Goal: Task Accomplishment & Management: Manage account settings

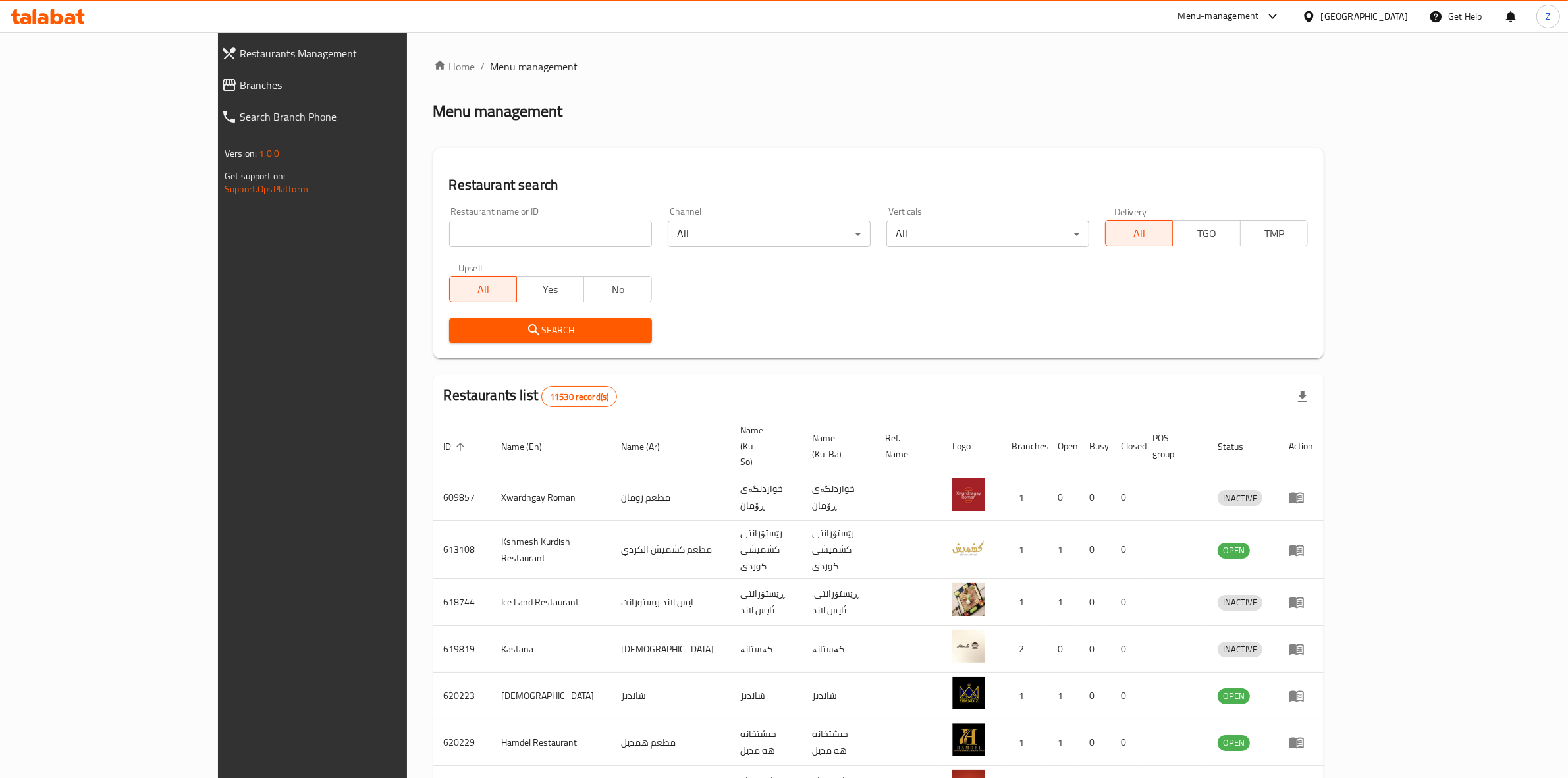
click at [449, 244] on input "search" at bounding box center [551, 233] width 203 height 26
paste input "677716"
type input "677716"
click button "Search" at bounding box center [551, 330] width 203 height 25
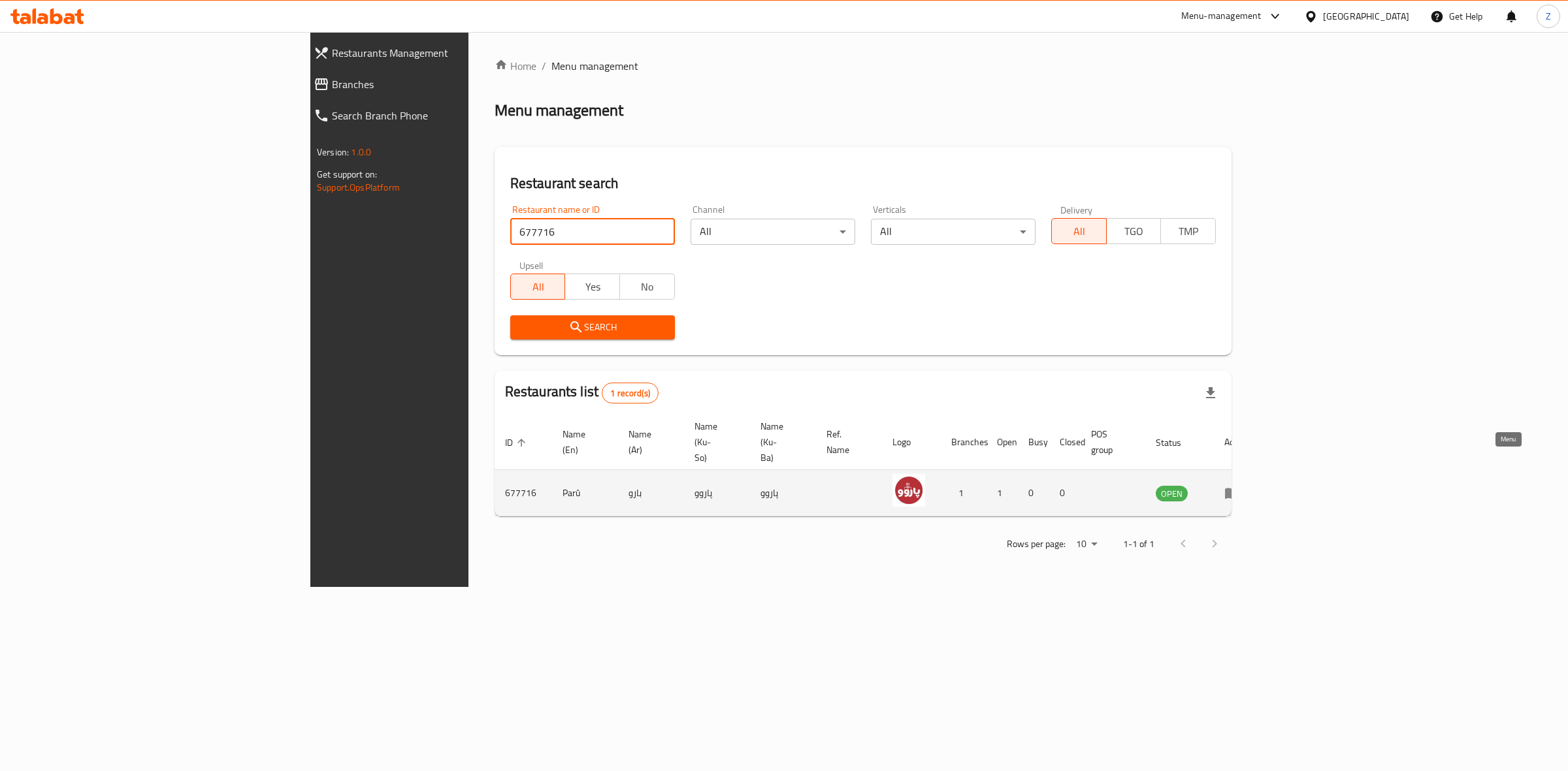
click at [1237, 491] on icon "enhanced table" at bounding box center [1235, 494] width 5 height 5
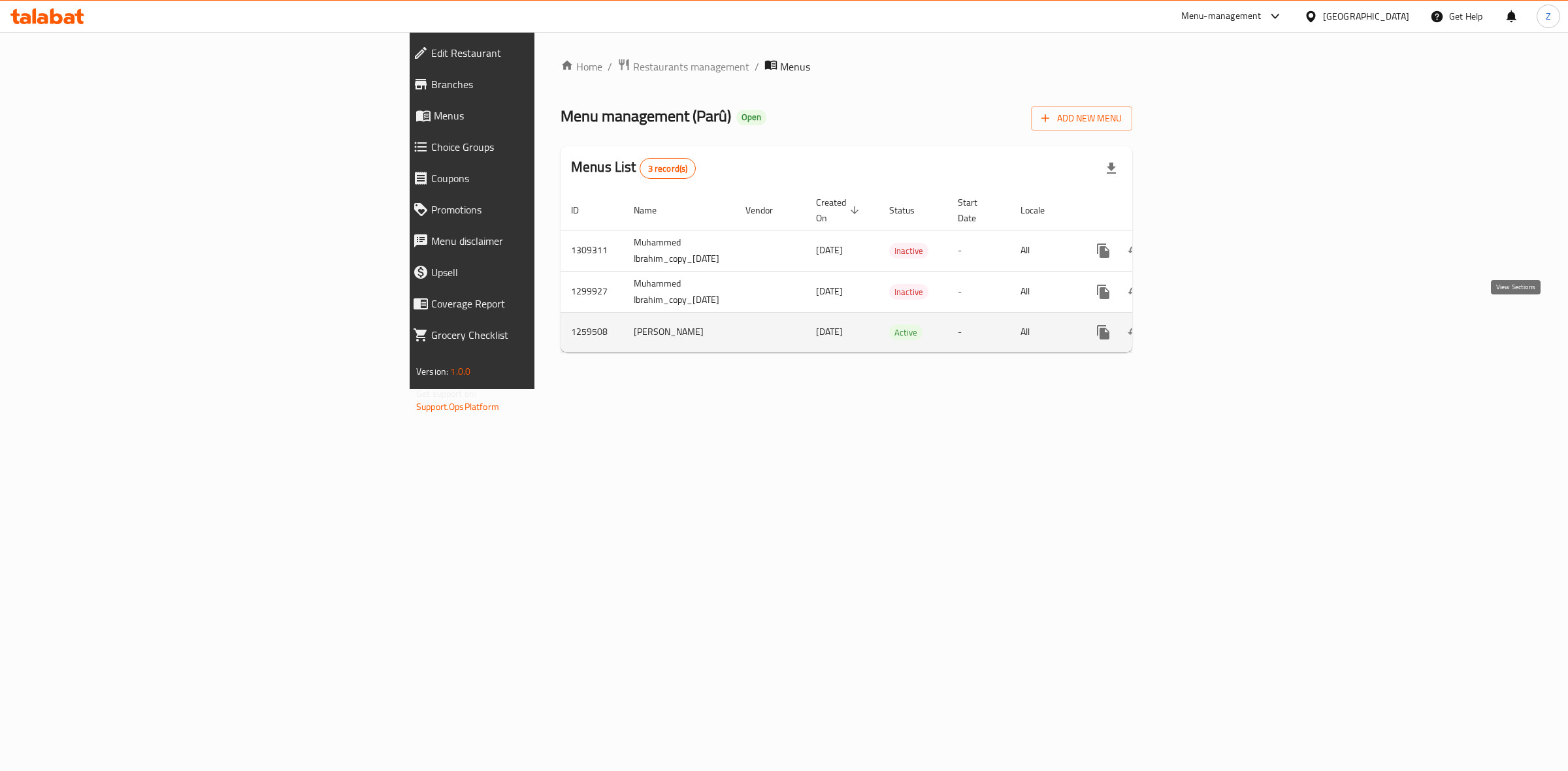
click at [1205, 324] on icon "enhanced table" at bounding box center [1197, 332] width 16 height 16
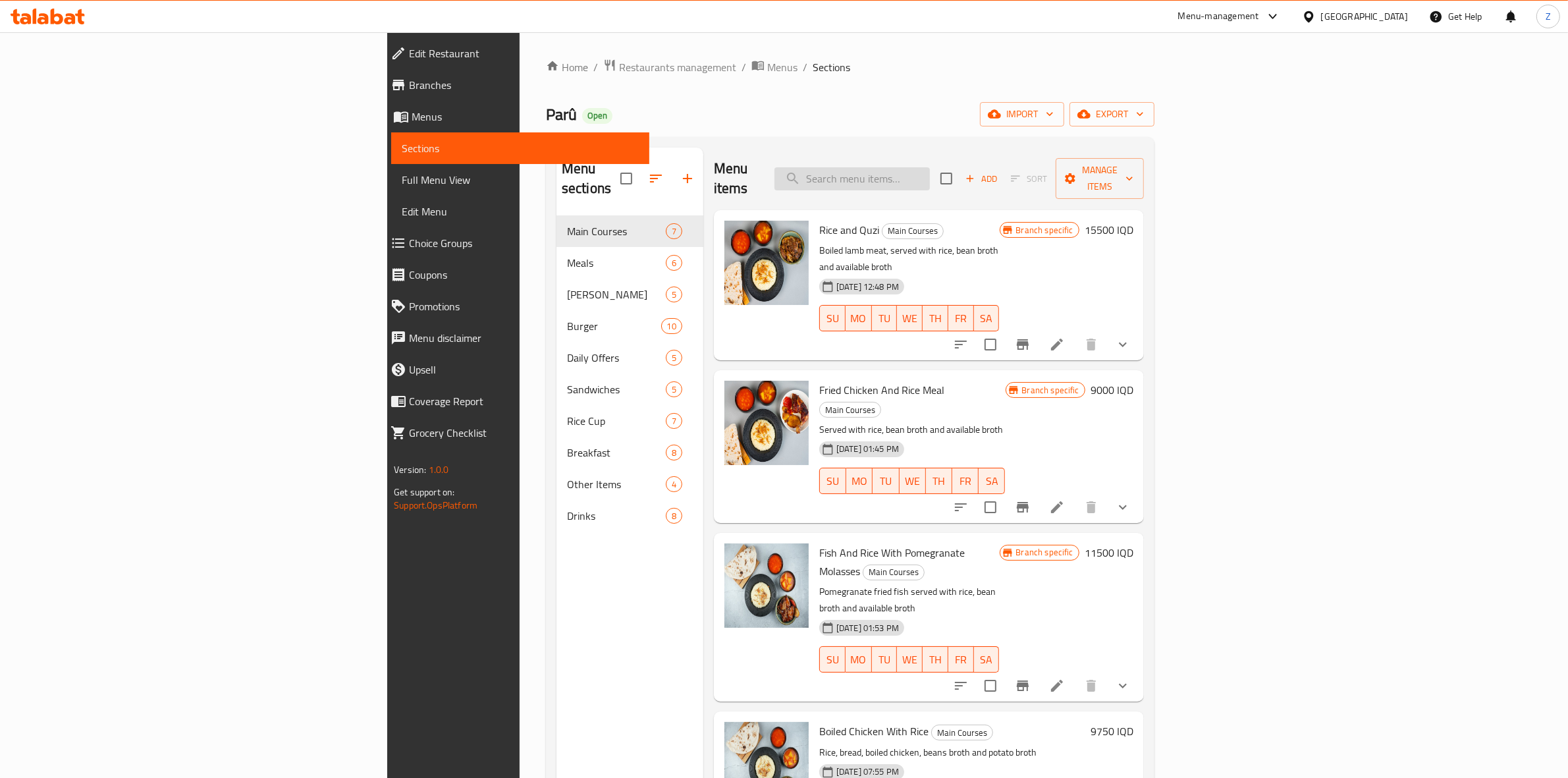
click at [930, 168] on input "search" at bounding box center [852, 179] width 156 height 23
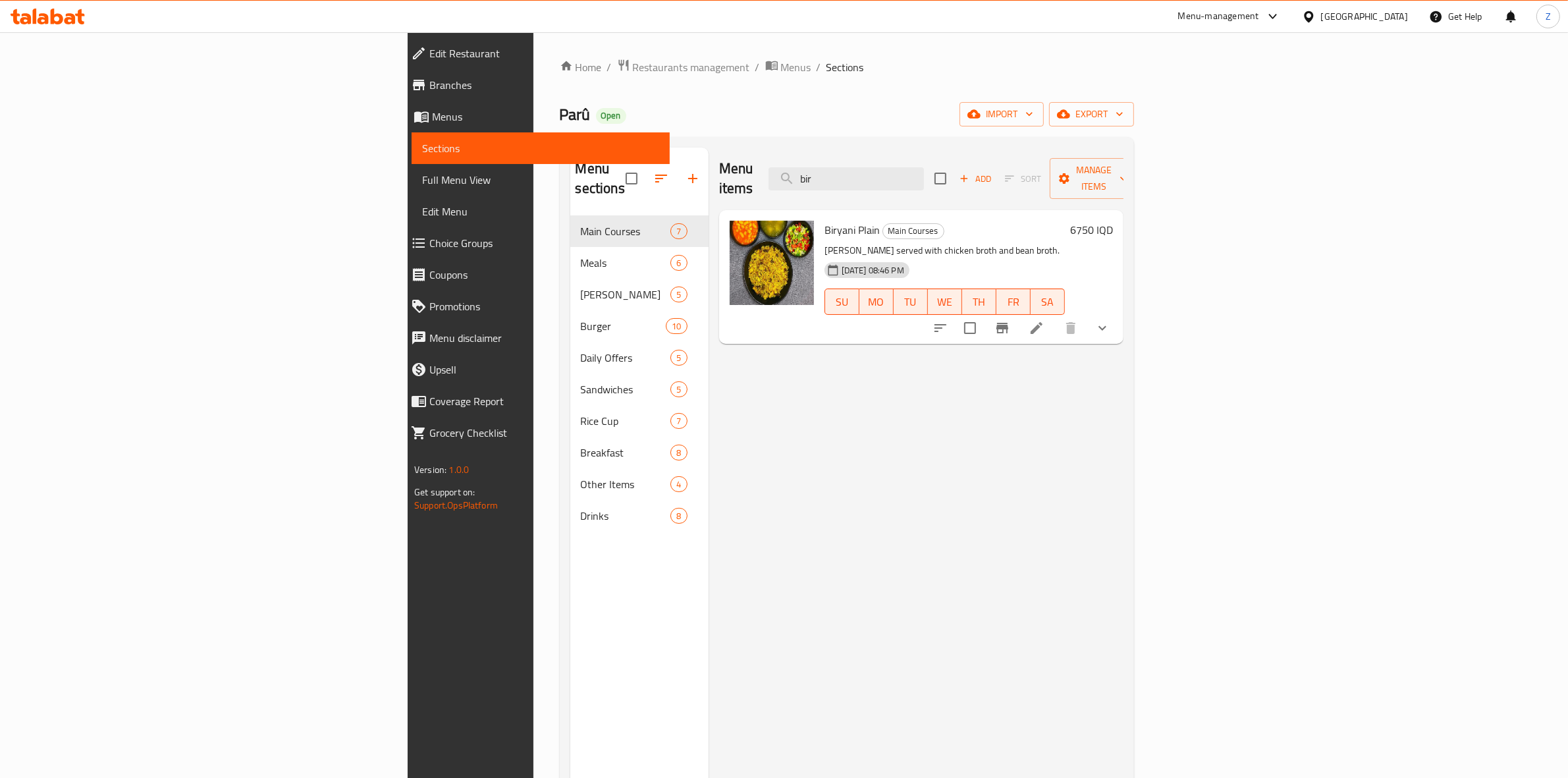
type input "bir"
click at [966, 182] on div "Menu items bir Add Sort Manage items" at bounding box center [921, 179] width 405 height 63
click at [924, 176] on input "bir" at bounding box center [846, 179] width 156 height 23
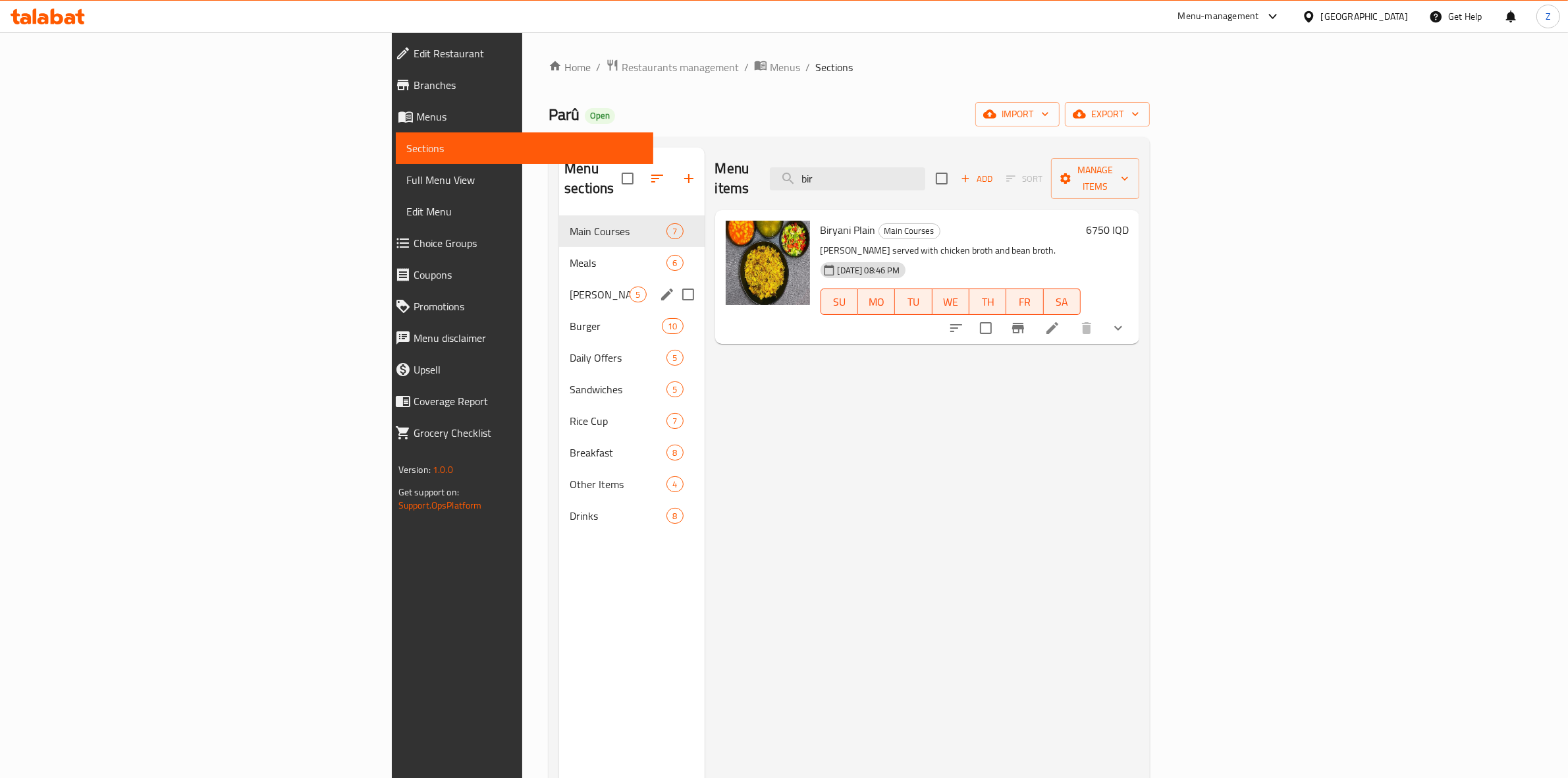
click at [559, 255] on div "Meals 6" at bounding box center [631, 262] width 145 height 31
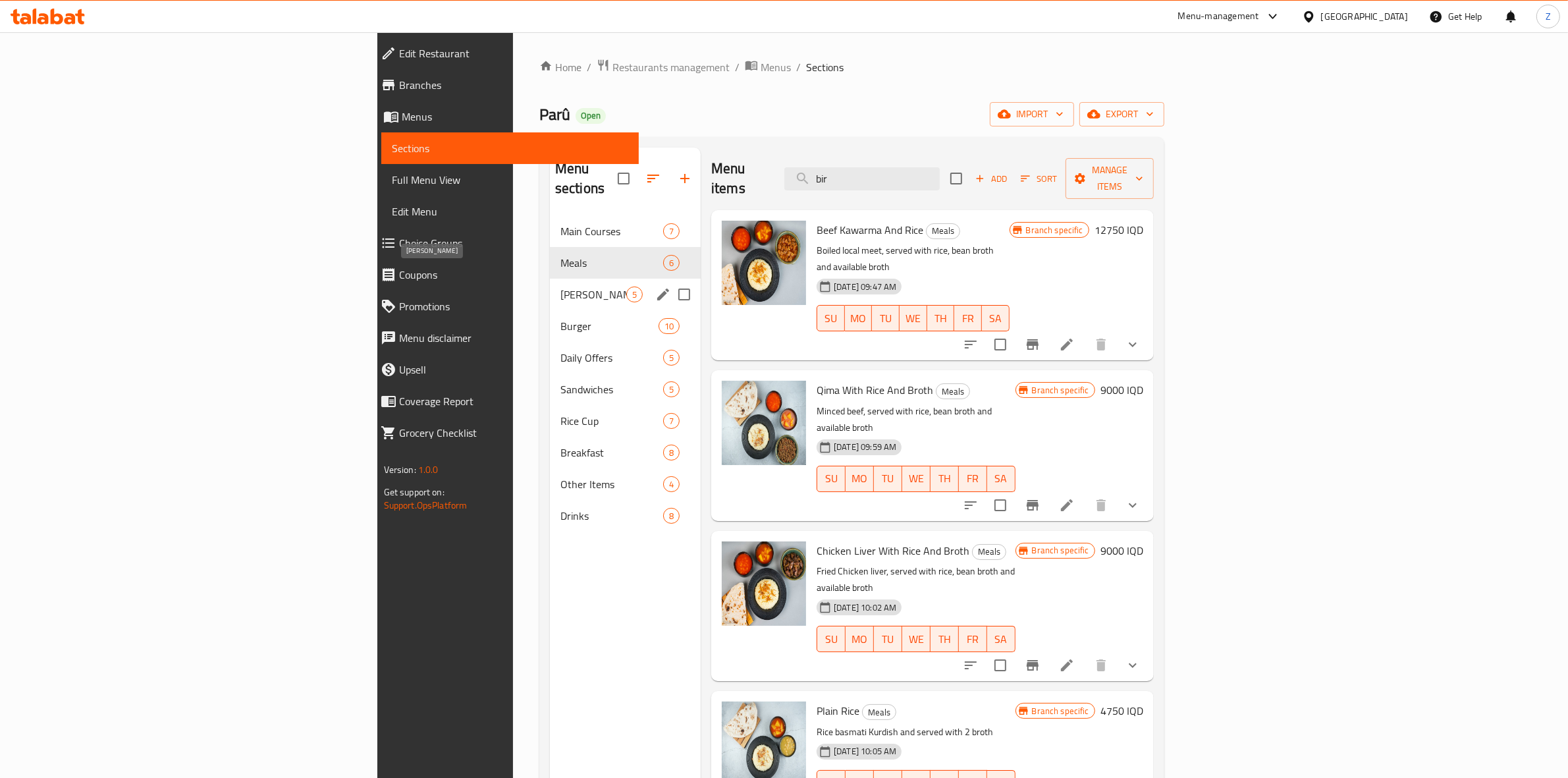
click at [561, 286] on span "[PERSON_NAME]" at bounding box center [593, 295] width 66 height 16
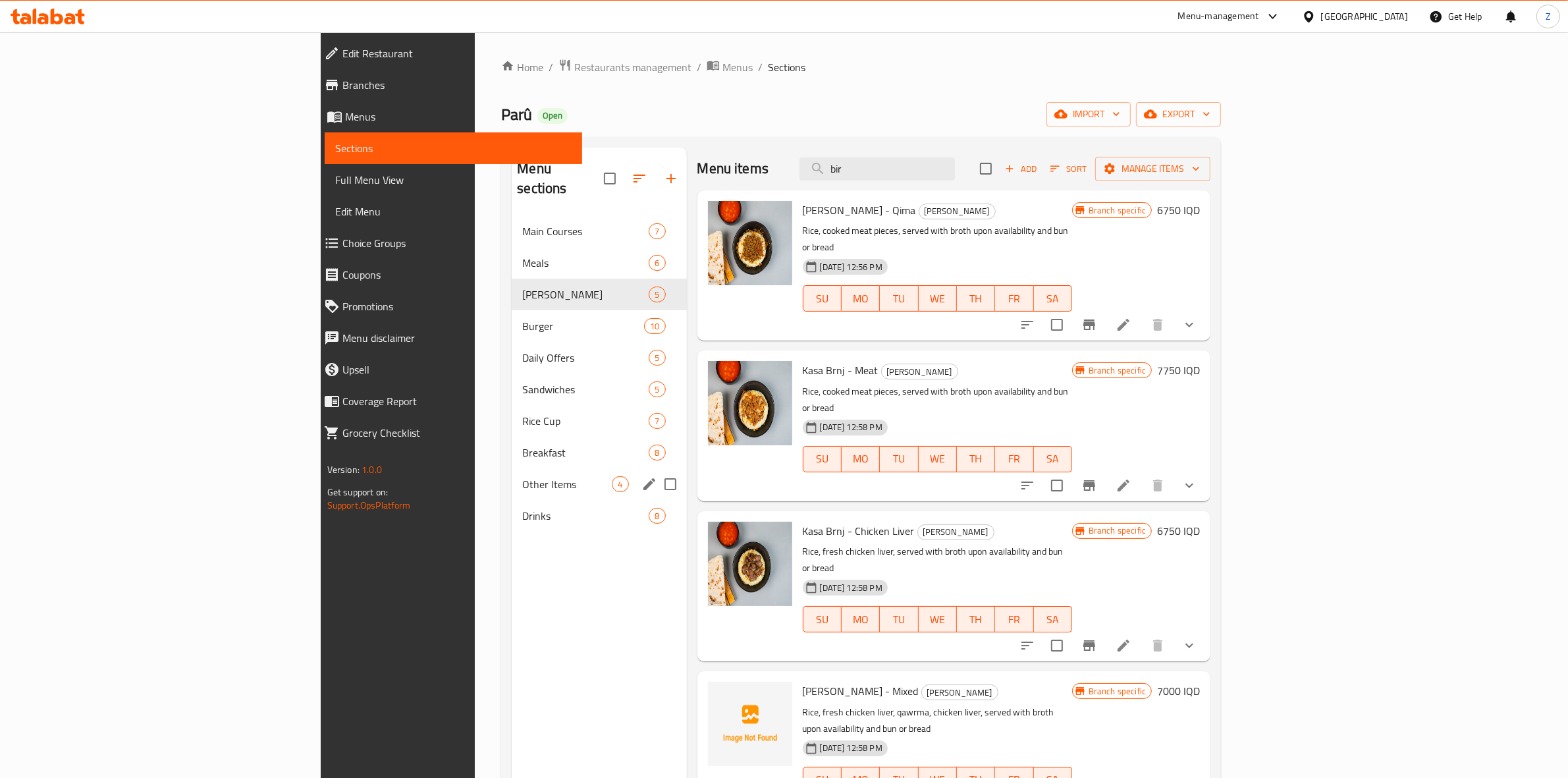
click at [512, 468] on div "Other Items 4" at bounding box center [599, 483] width 174 height 31
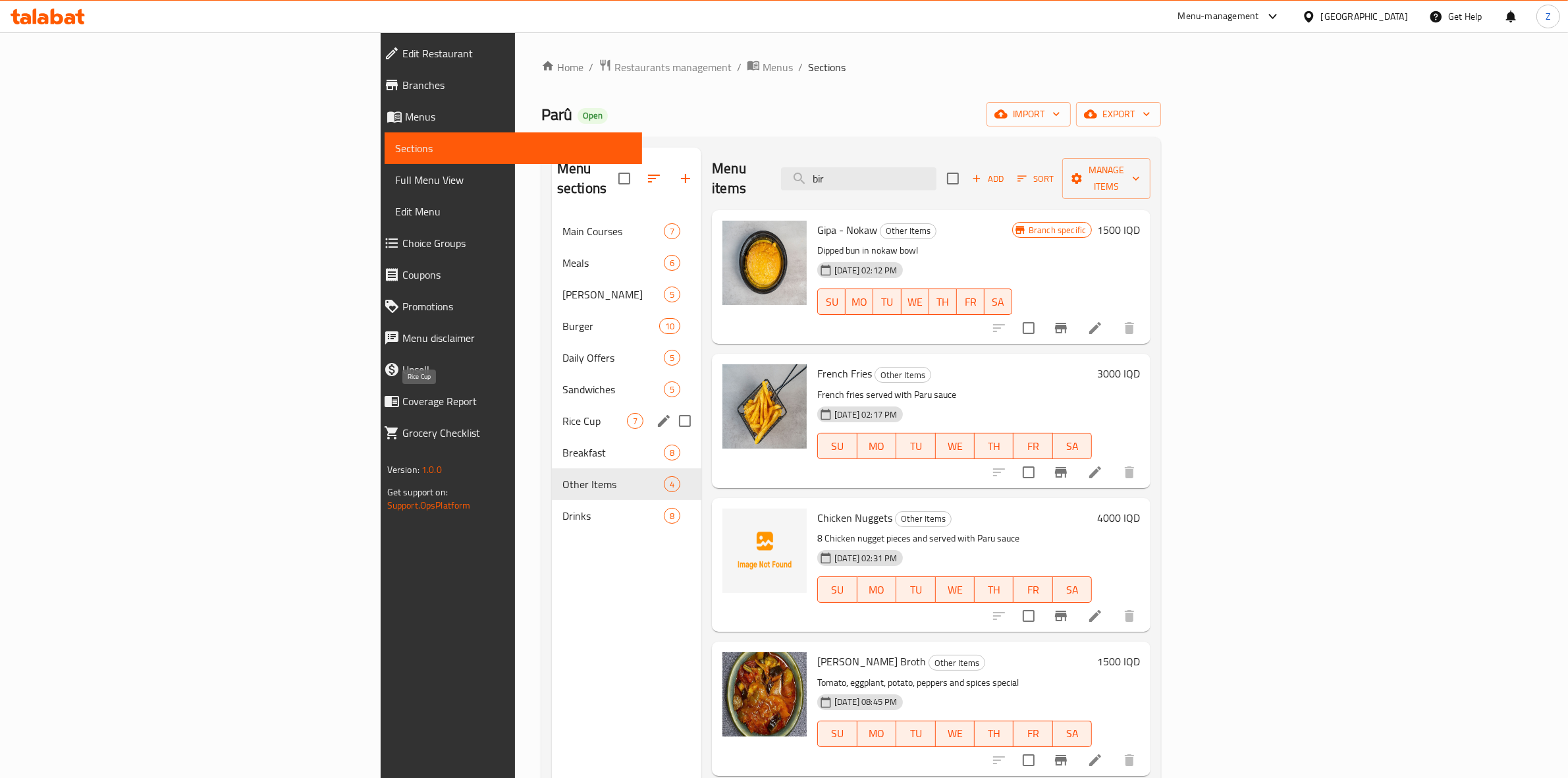
click at [562, 413] on span "Rice Cup" at bounding box center [594, 421] width 65 height 16
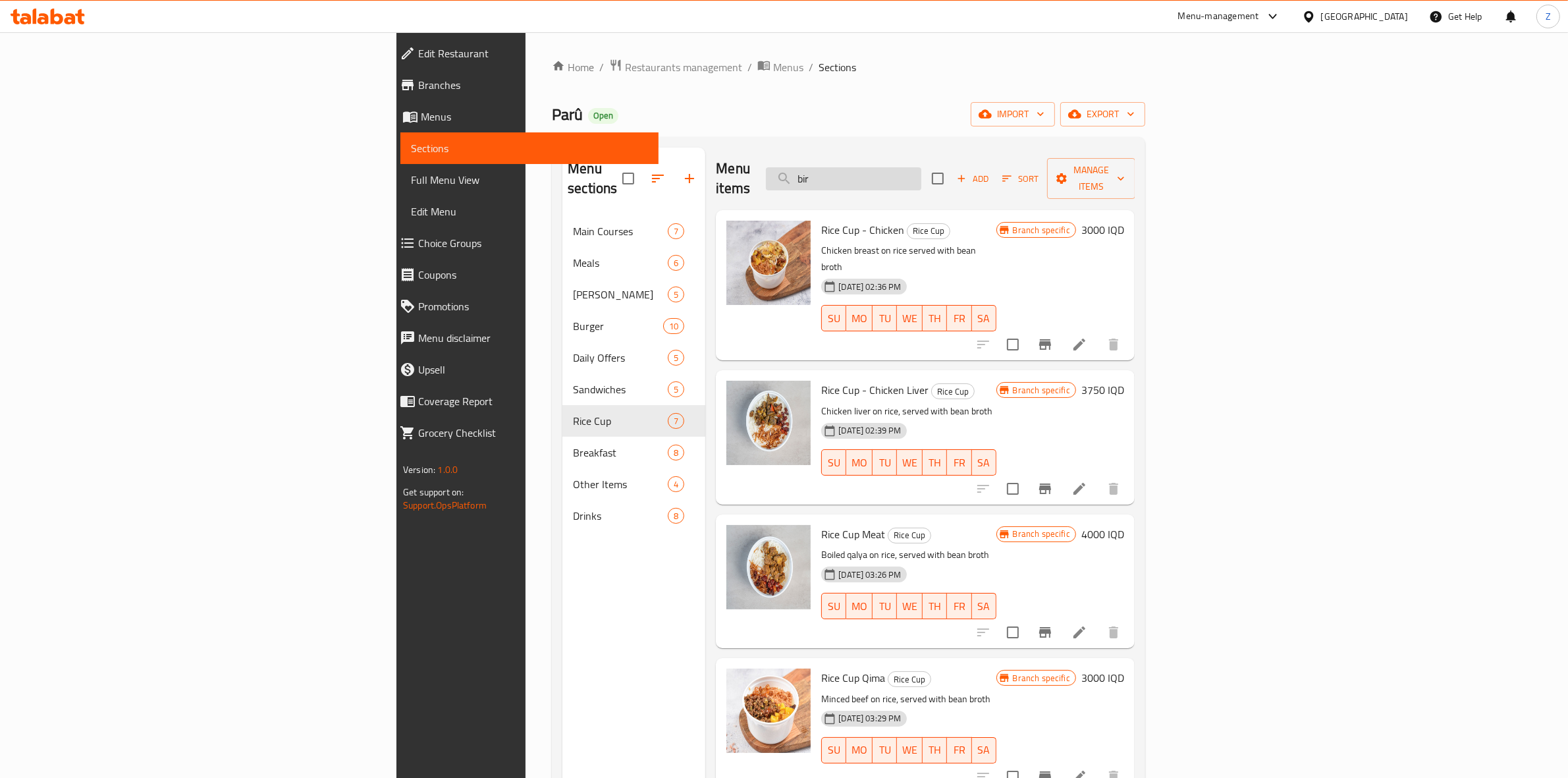
click at [921, 168] on input "bir" at bounding box center [843, 179] width 156 height 23
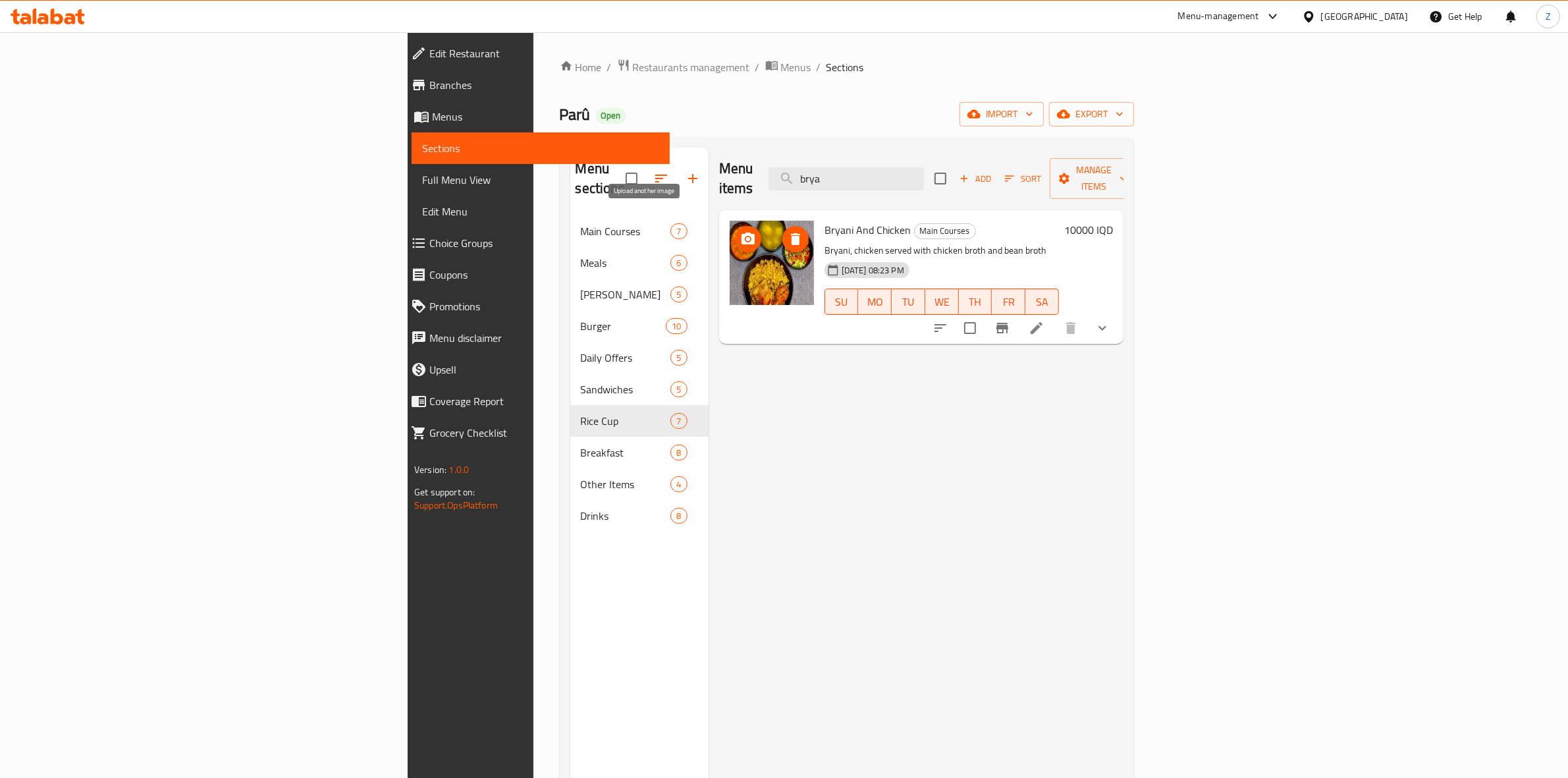
click at [742, 232] on icon "upload picture" at bounding box center [748, 238] width 13 height 12
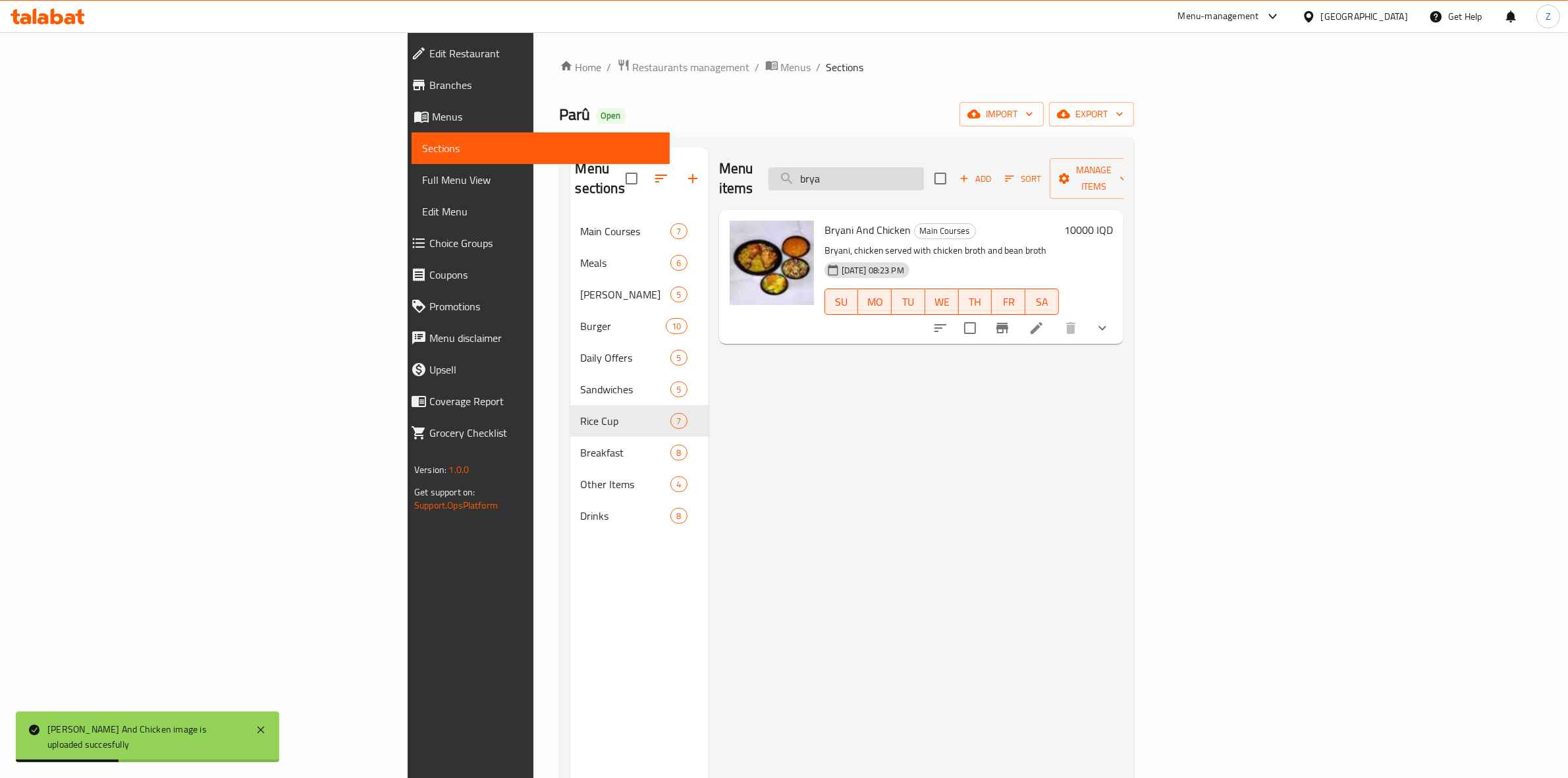
click at [924, 168] on input "brya" at bounding box center [846, 179] width 156 height 23
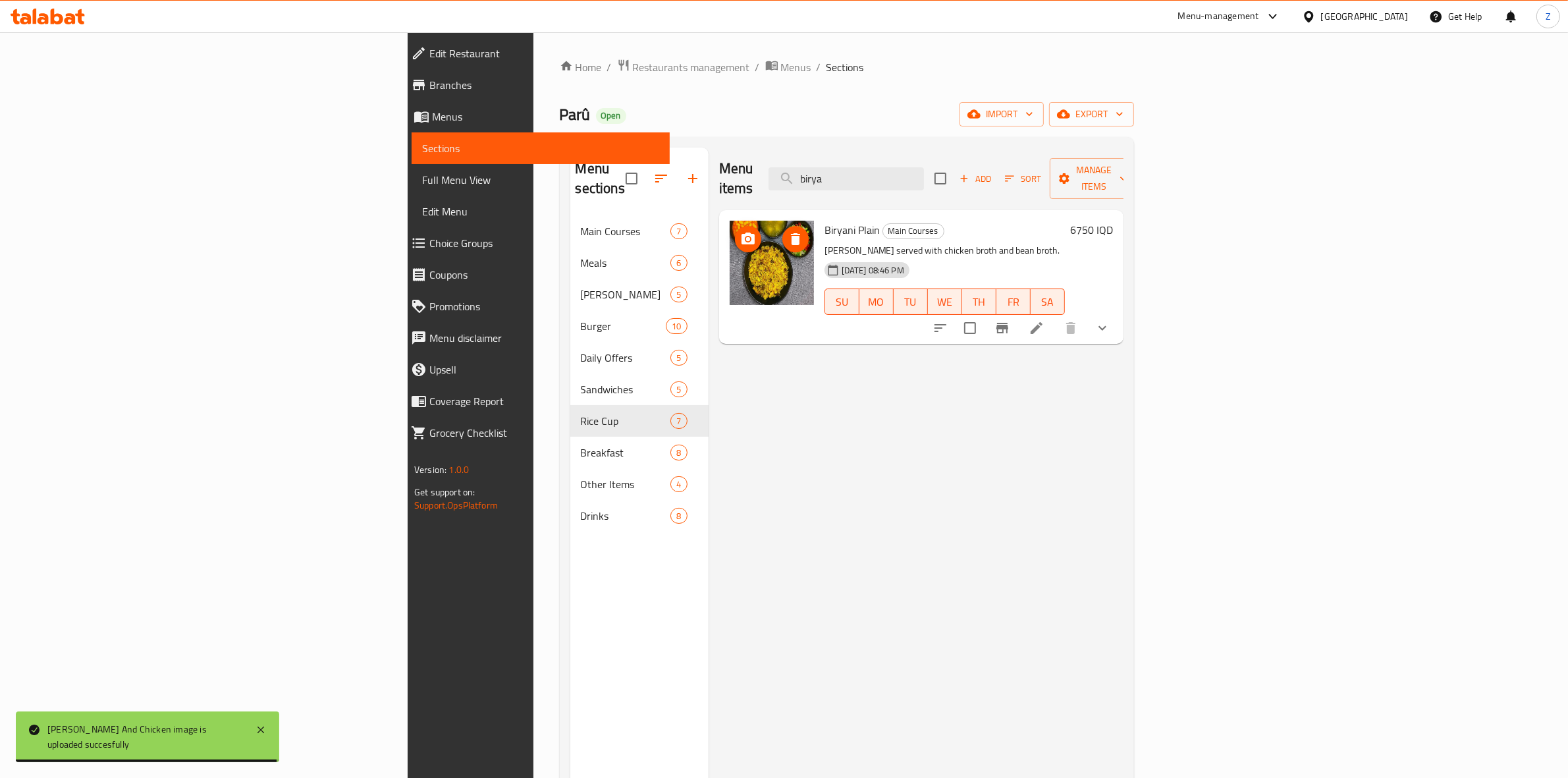
type input "birya"
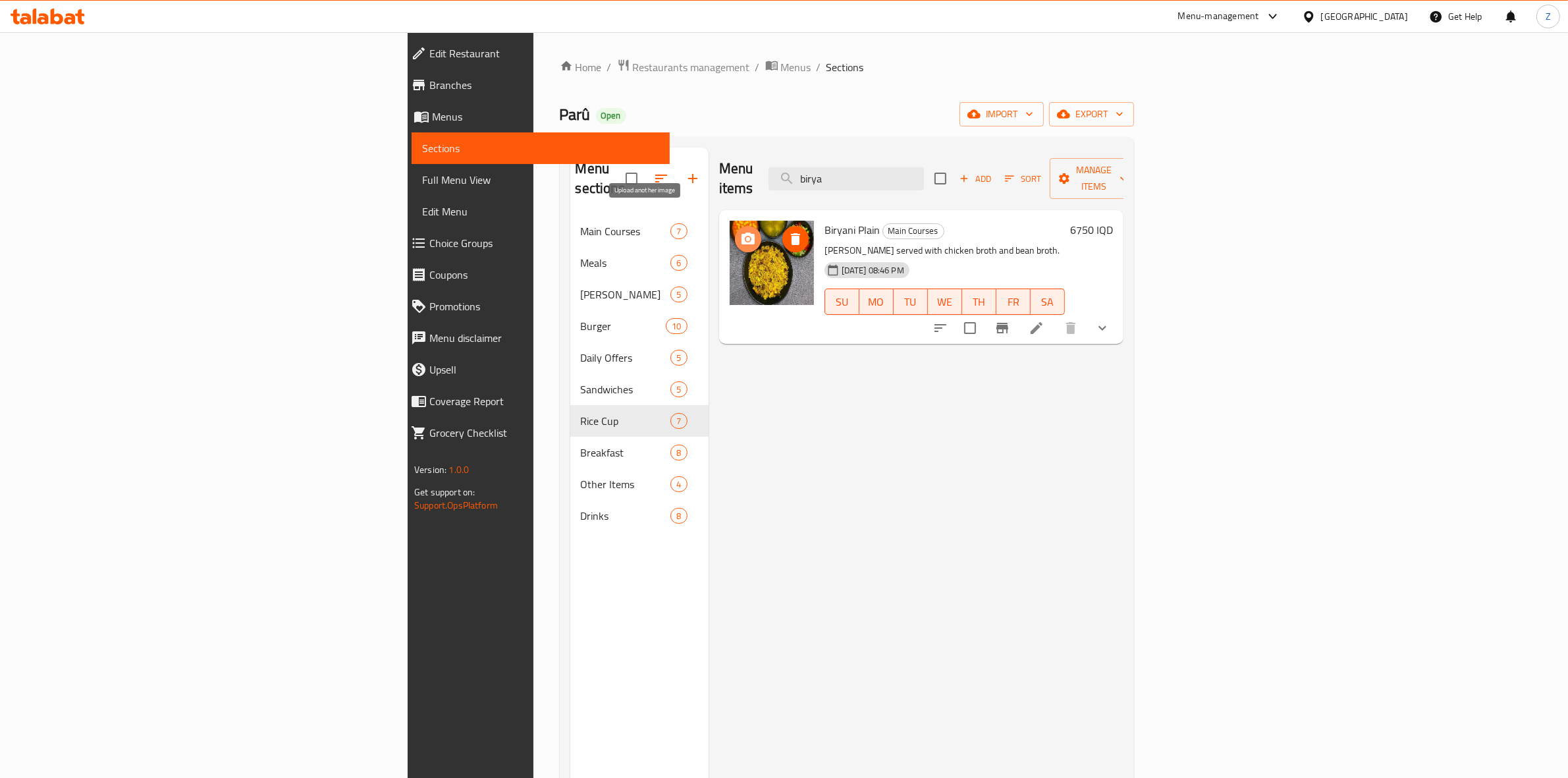
click at [735, 228] on button "upload picture" at bounding box center [748, 238] width 26 height 26
